Goal: Find specific page/section: Find specific page/section

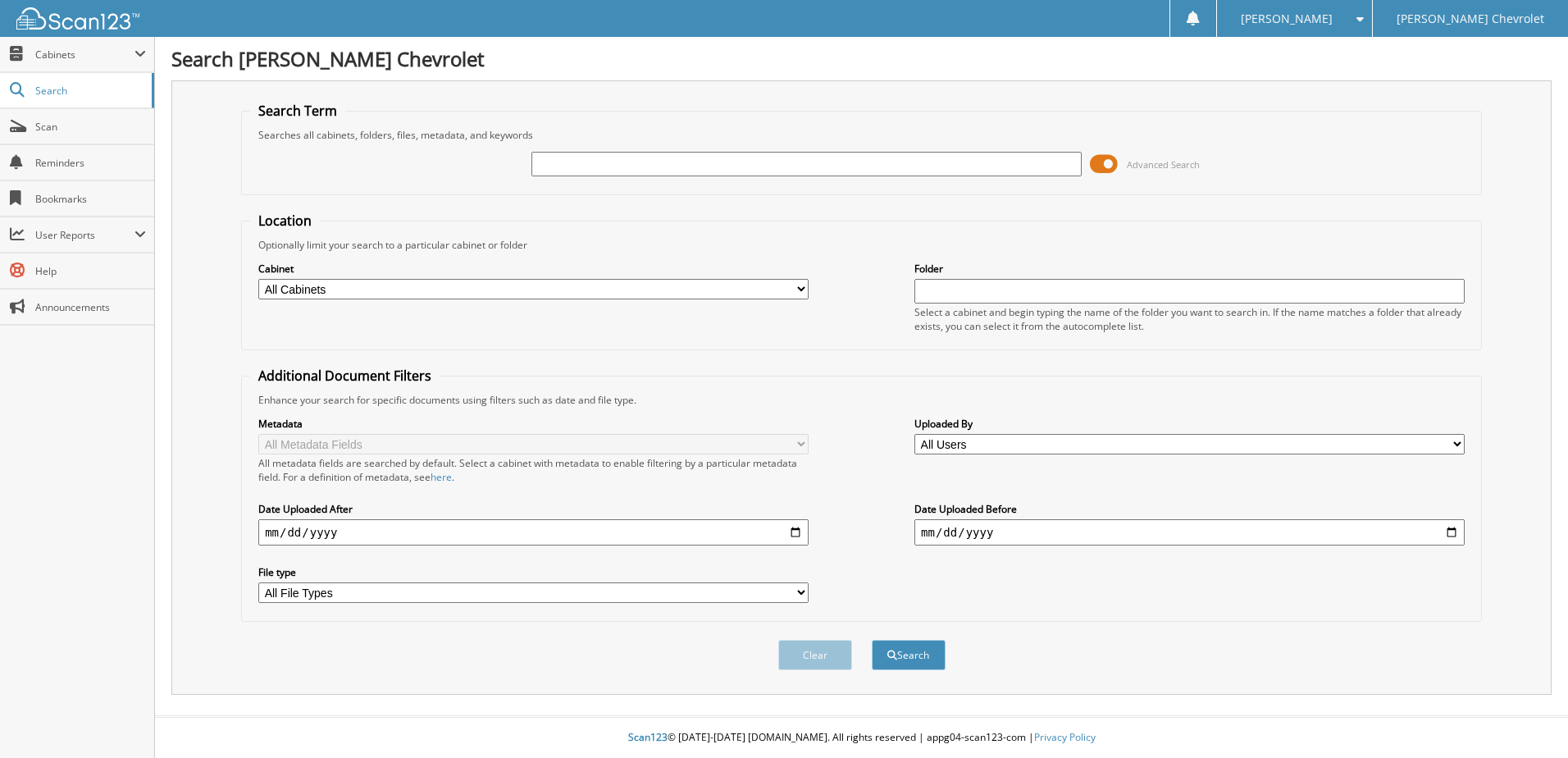
click at [590, 163] on input "text" at bounding box center [807, 164] width 551 height 25
type input "[US_VEHICLE_IDENTIFICATION_NUMBER]"
click at [905, 650] on button "Search" at bounding box center [909, 656] width 73 height 31
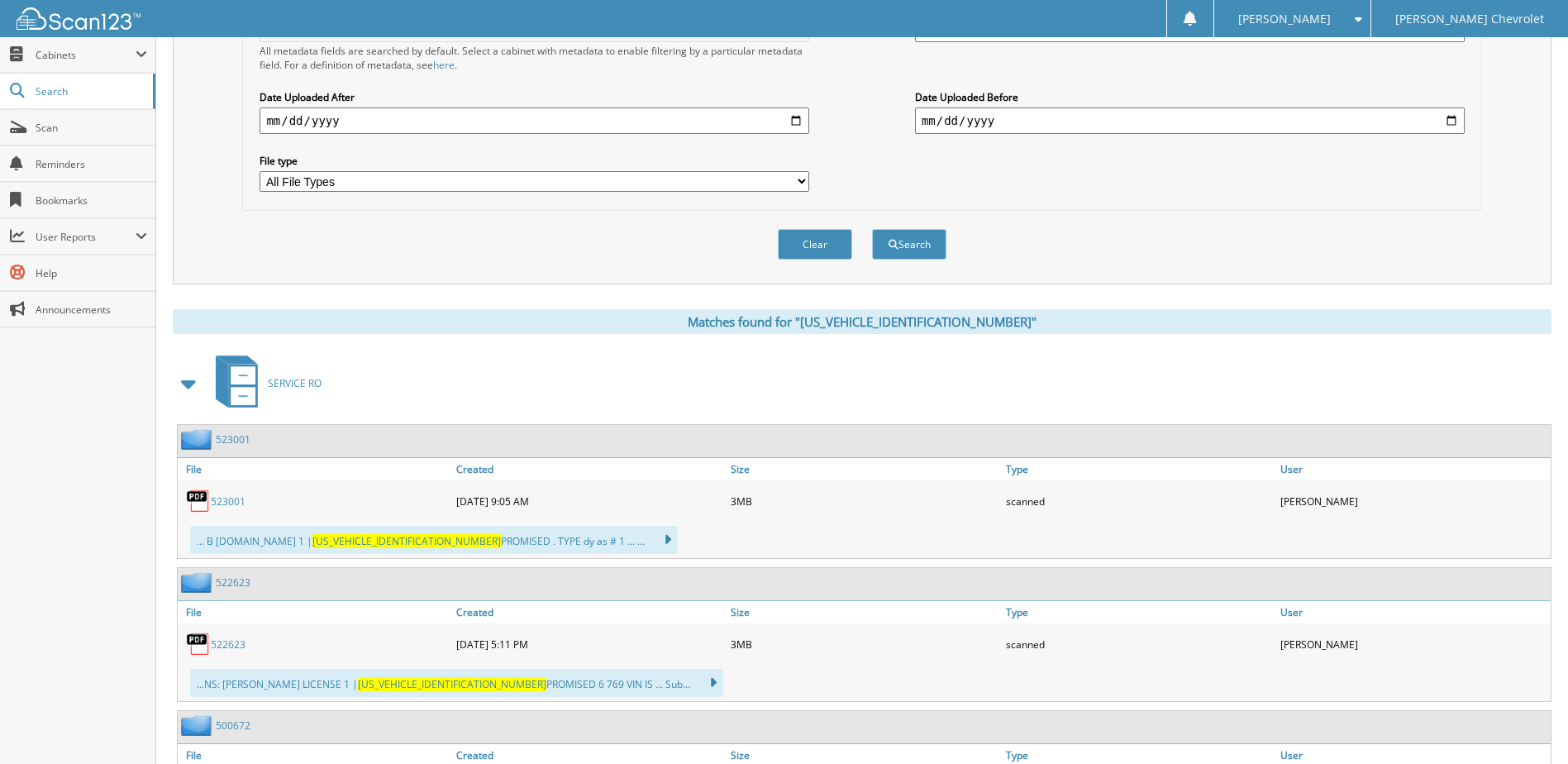
scroll to position [547, 0]
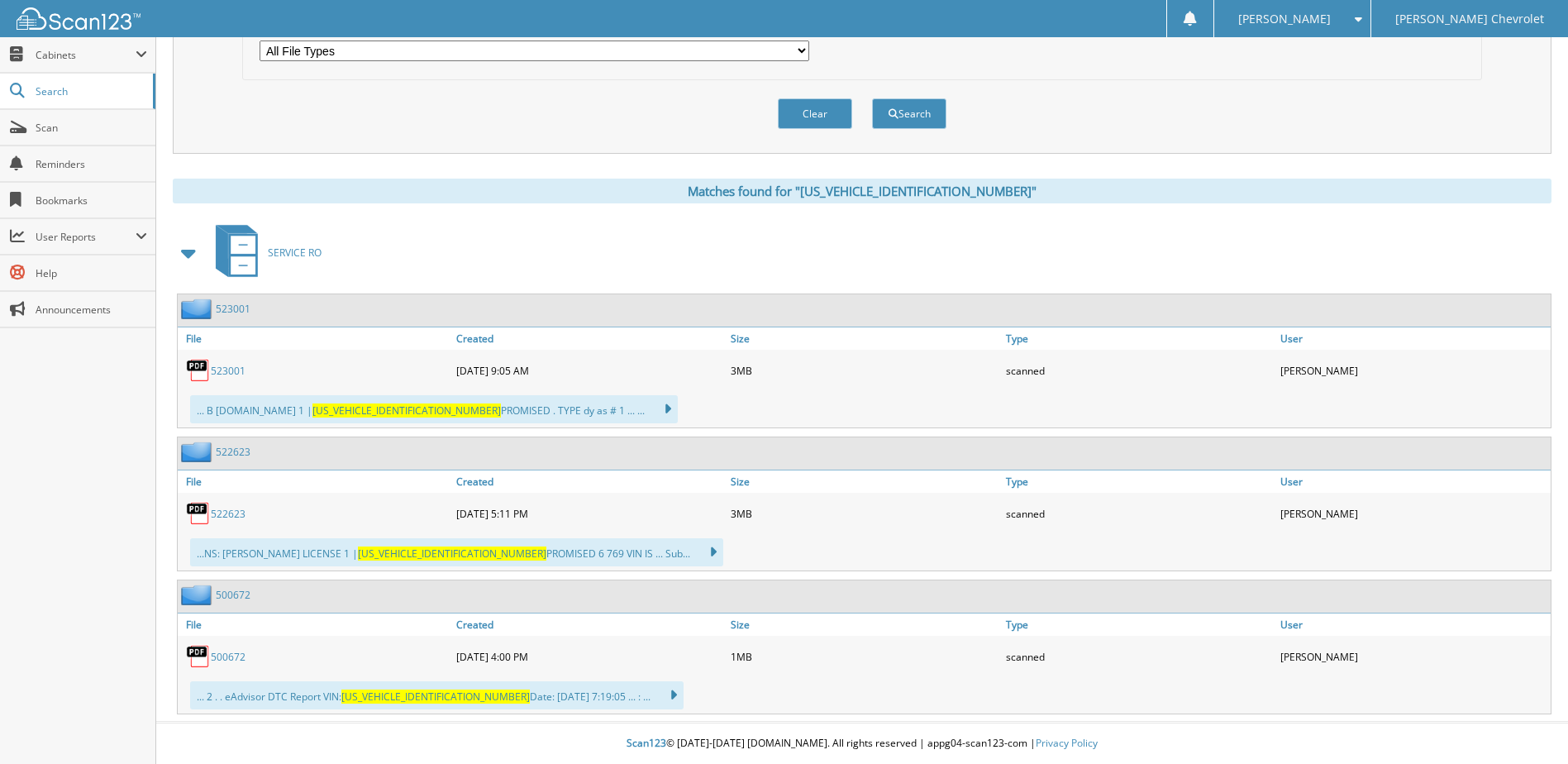
click at [223, 514] on link "522623" at bounding box center [228, 514] width 34 height 14
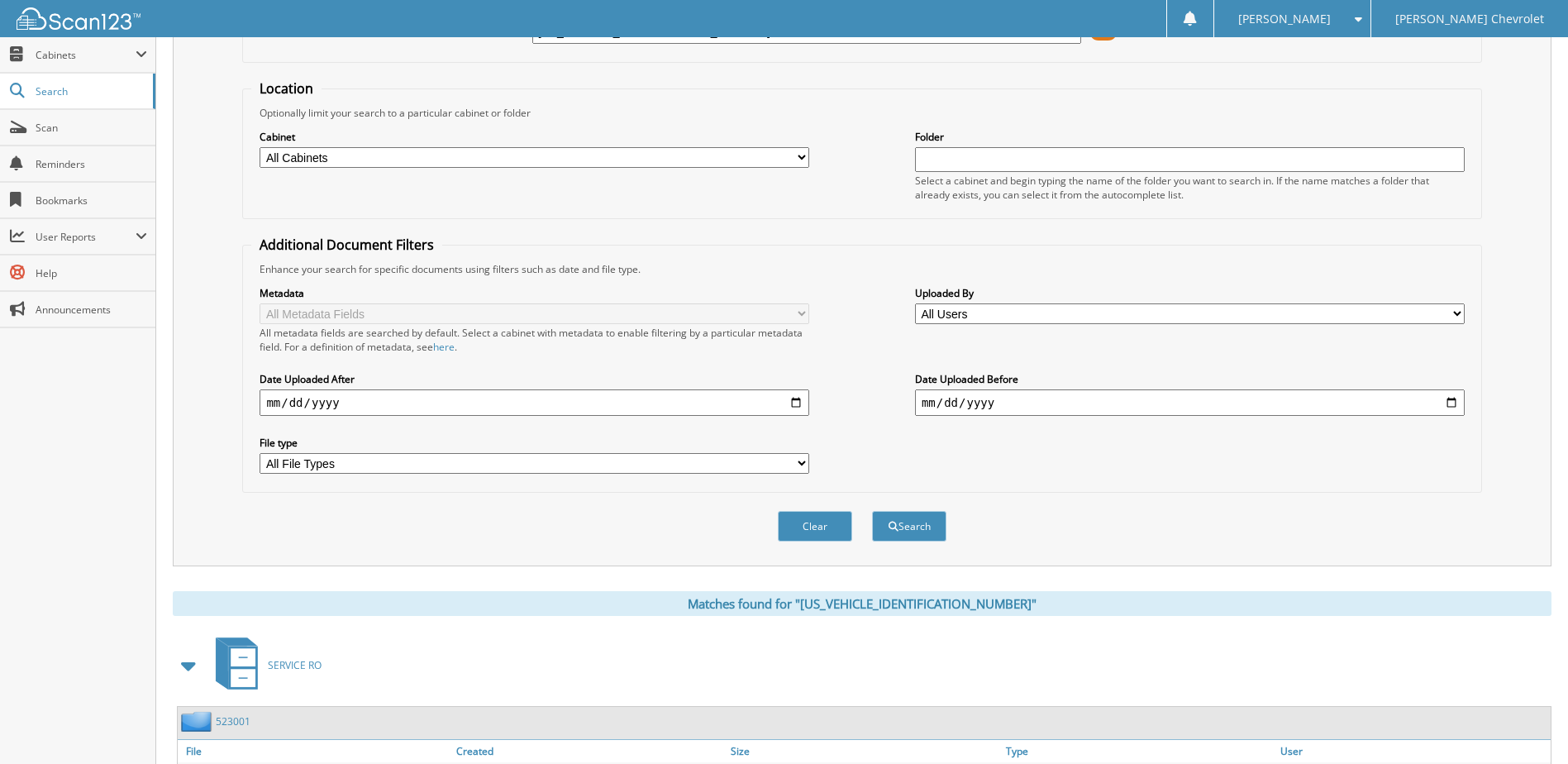
scroll to position [0, 0]
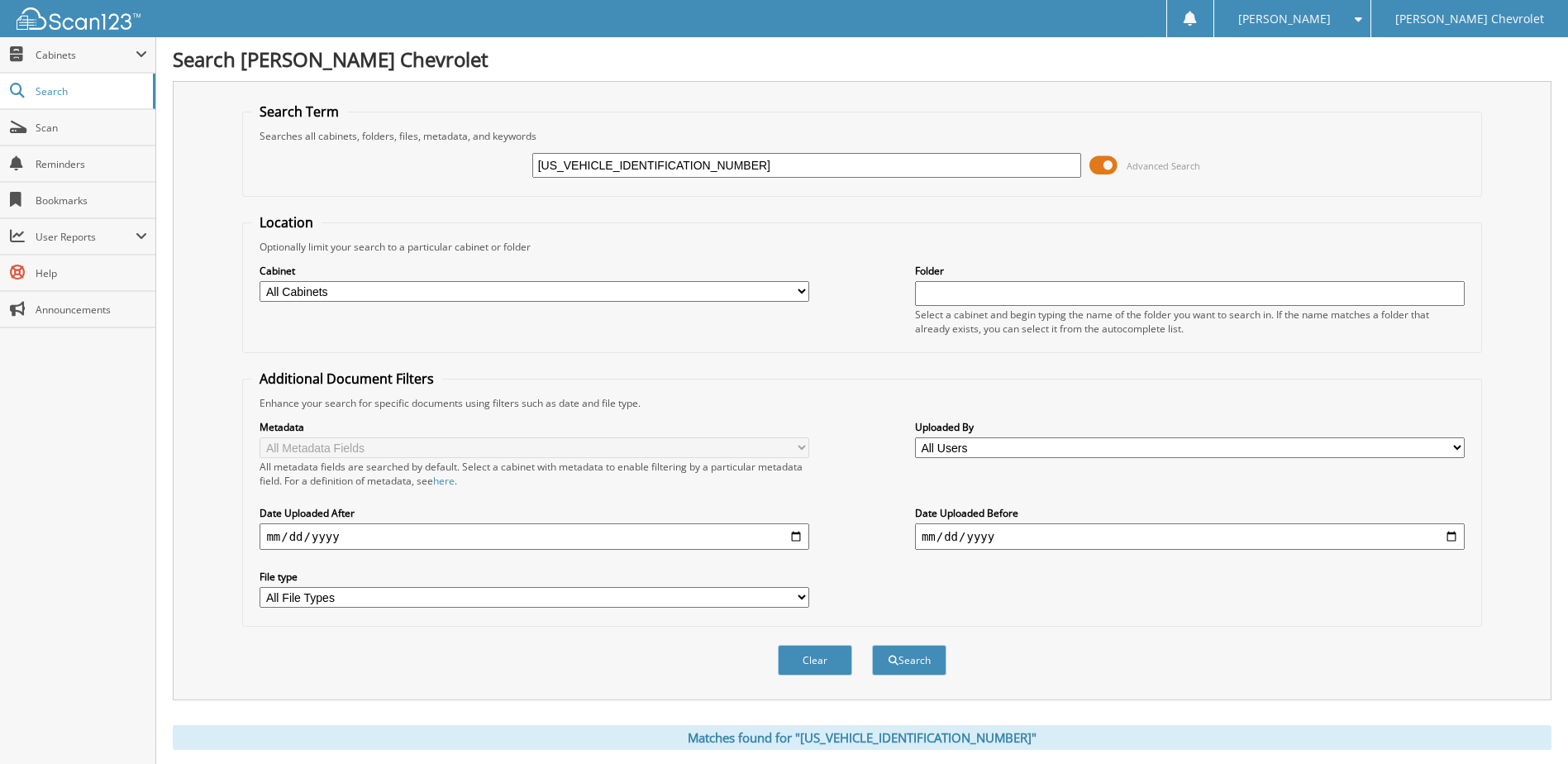
drag, startPoint x: 674, startPoint y: 160, endPoint x: 306, endPoint y: 132, distance: 369.1
click at [317, 132] on fieldset "Search Term Searches all cabinets, folders, files, metadata, and keywords 1GNSC…" at bounding box center [862, 150] width 1239 height 95
type input "59588"
click at [872, 645] on button "Search" at bounding box center [909, 661] width 74 height 31
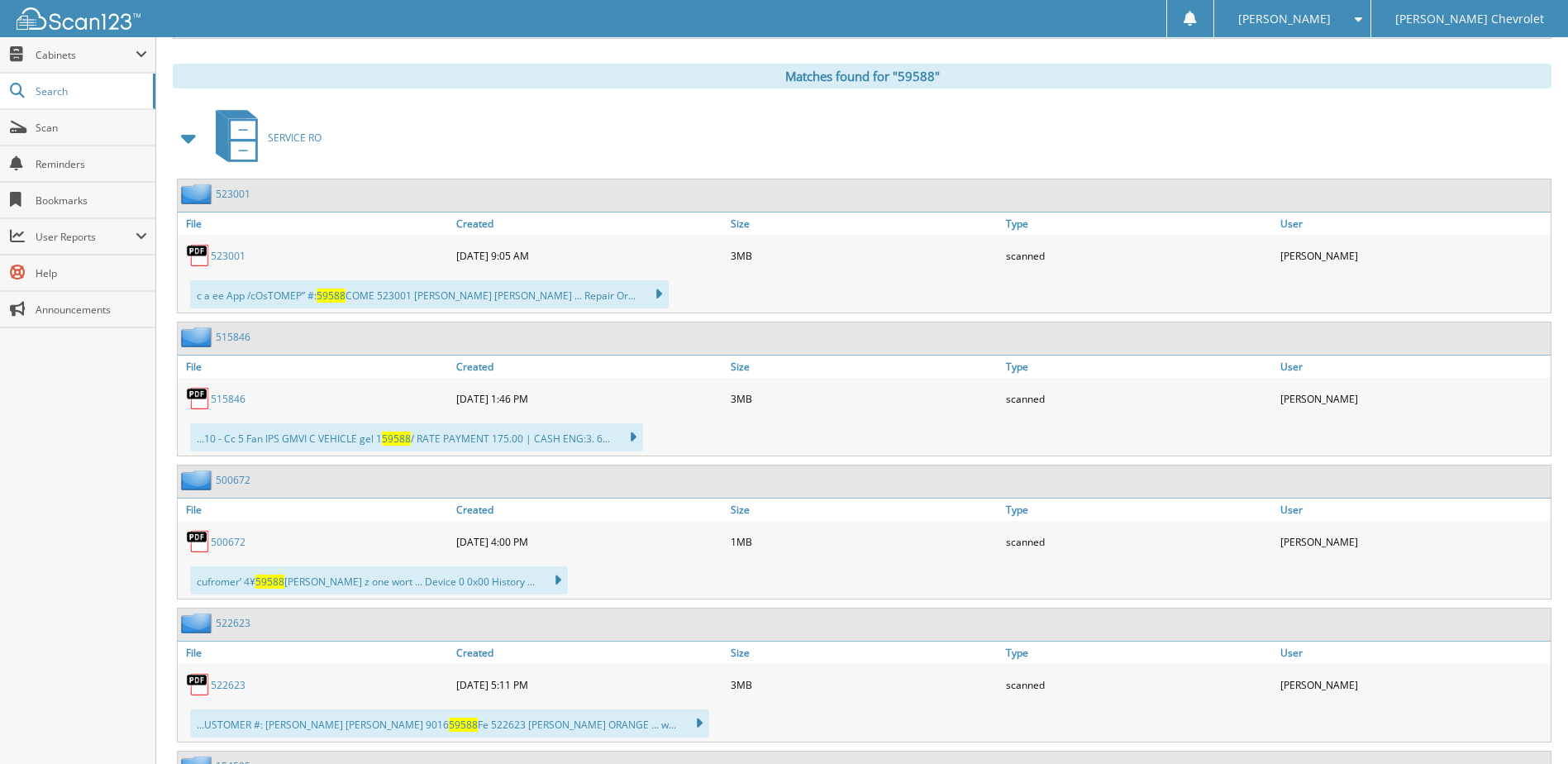
scroll to position [824, 0]
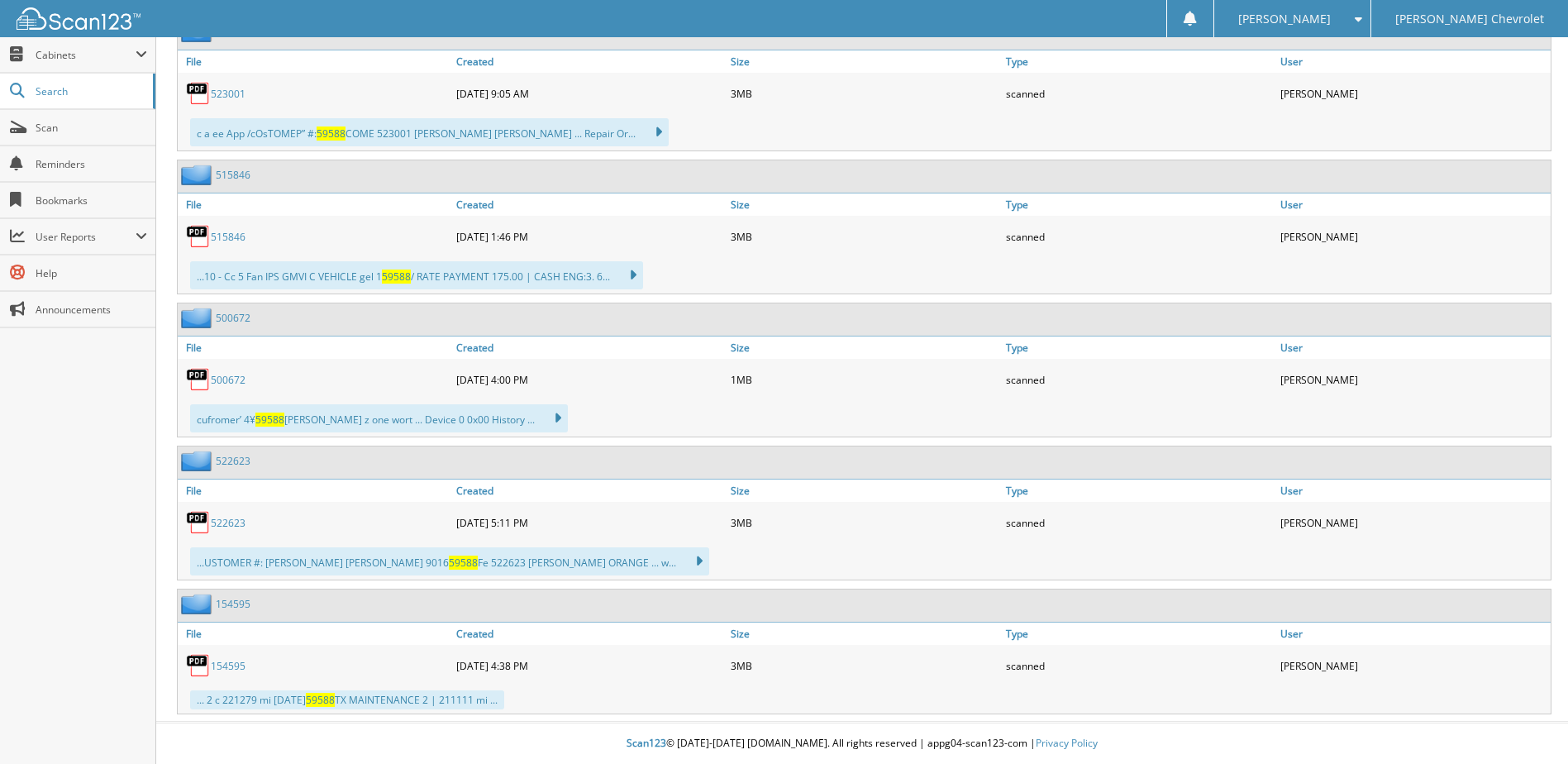
click at [232, 525] on link "522623" at bounding box center [228, 523] width 34 height 14
click at [236, 664] on link "154595" at bounding box center [228, 666] width 34 height 14
click at [240, 668] on link "154595" at bounding box center [228, 666] width 34 height 14
click at [226, 668] on link "154595" at bounding box center [228, 666] width 34 height 14
click at [239, 237] on link "515846" at bounding box center [228, 237] width 34 height 14
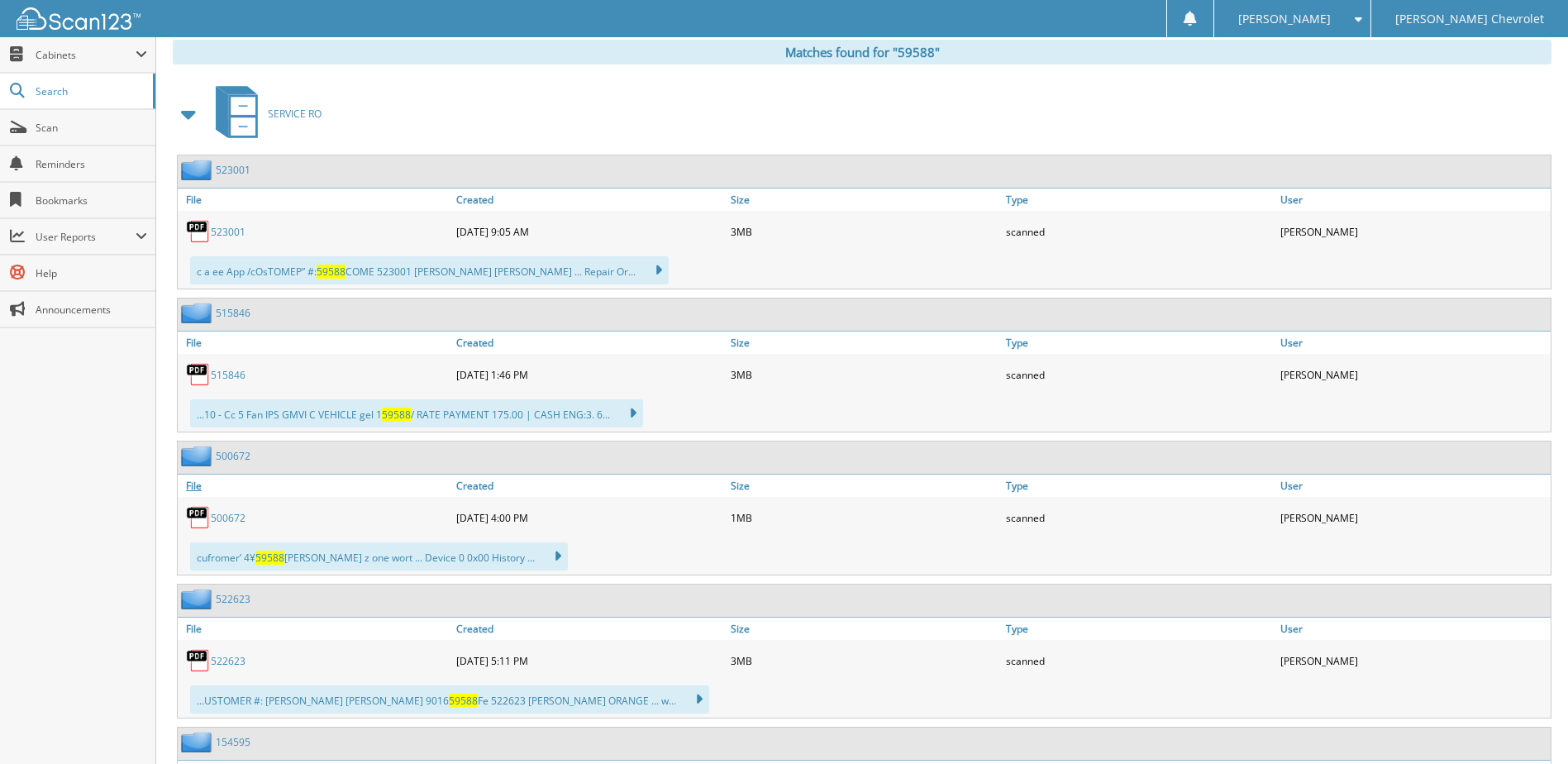
scroll to position [659, 0]
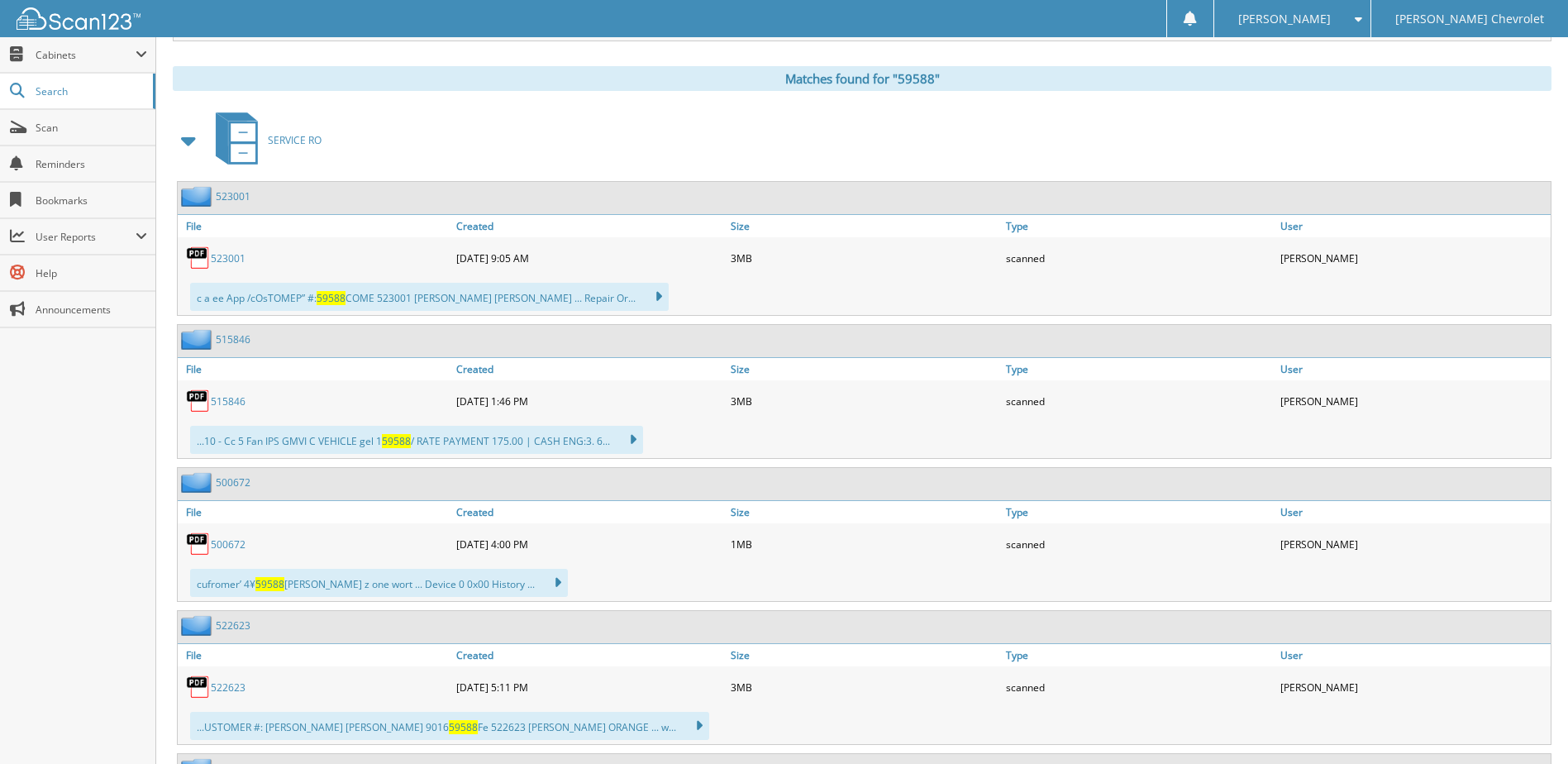
click at [235, 257] on link "523001" at bounding box center [228, 258] width 34 height 14
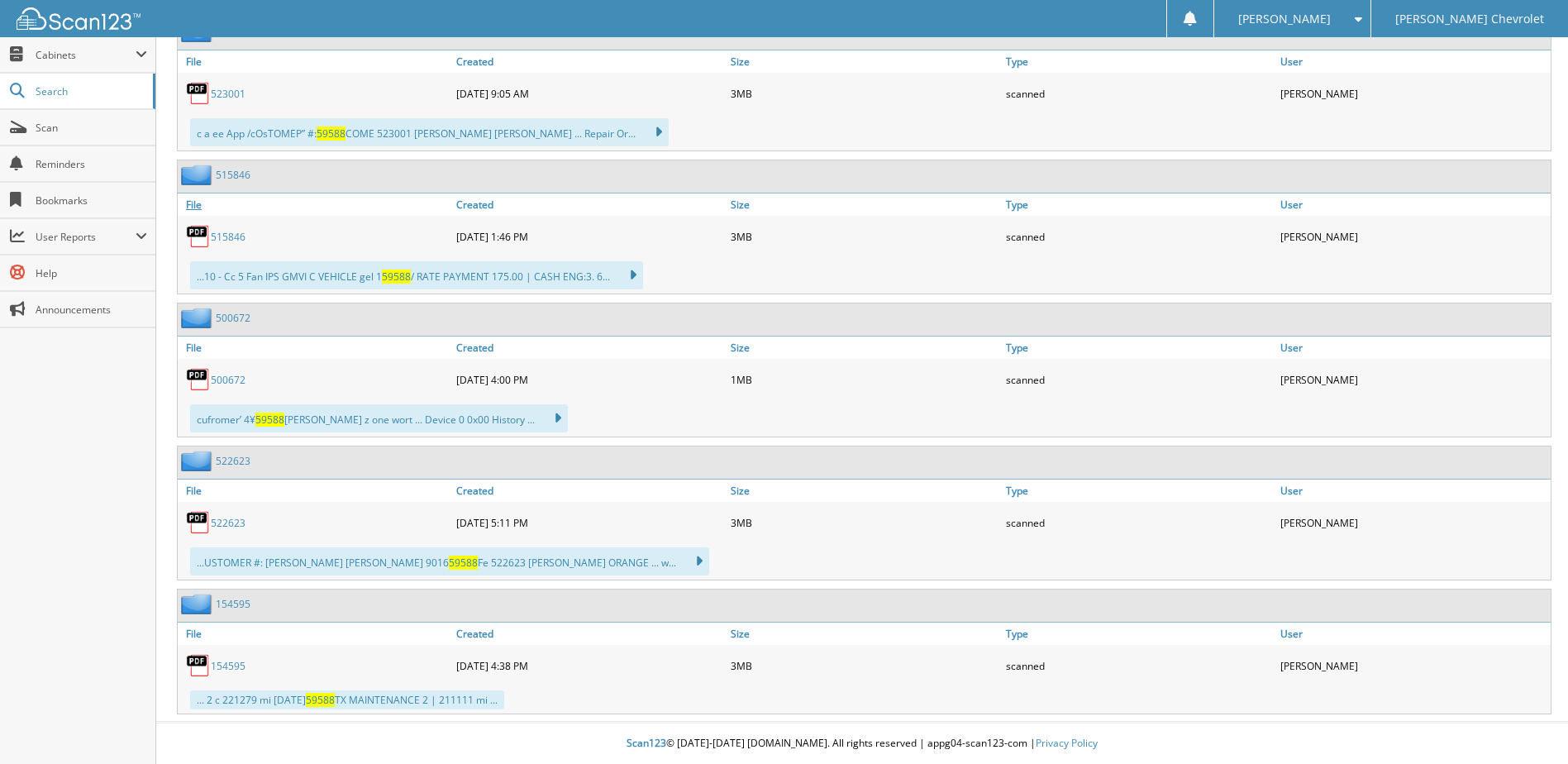
scroll to position [824, 0]
click at [229, 521] on link "522623" at bounding box center [228, 523] width 34 height 14
click at [679, 561] on icon at bounding box center [691, 561] width 24 height 23
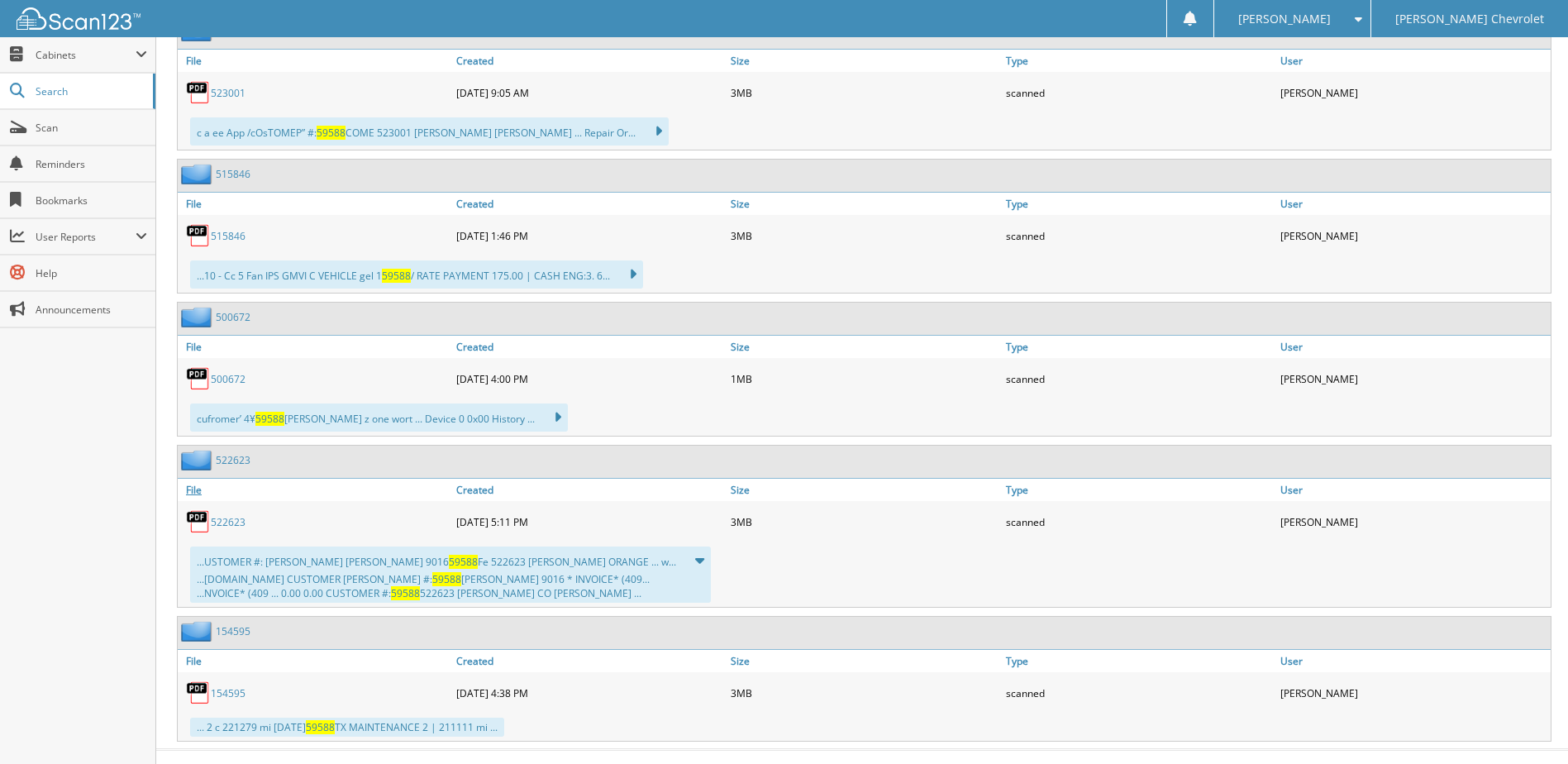
click at [201, 493] on link "File" at bounding box center [315, 490] width 274 height 22
click at [229, 458] on link "522623" at bounding box center [233, 460] width 34 height 14
